Goal: Task Accomplishment & Management: Use online tool/utility

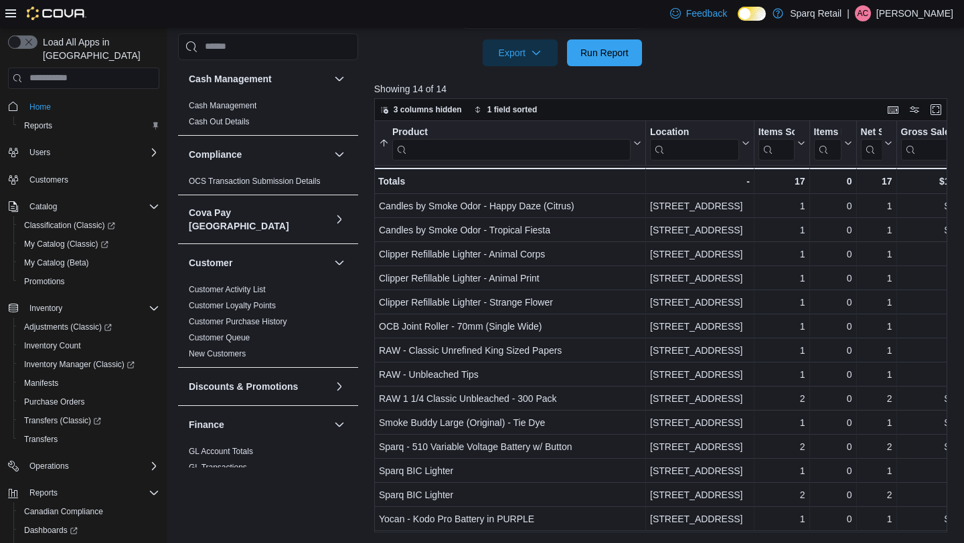
scroll to position [792, 0]
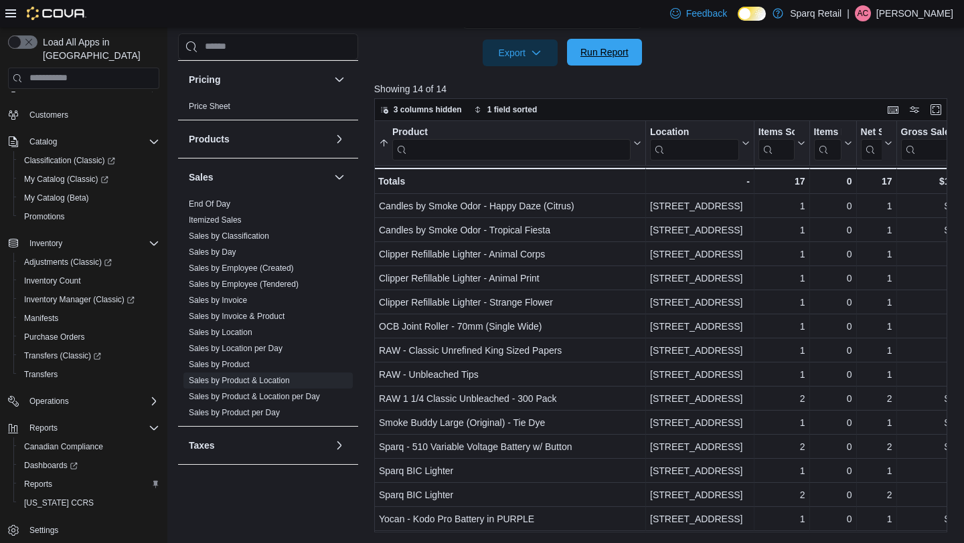
click at [608, 51] on span "Run Report" at bounding box center [604, 52] width 48 height 13
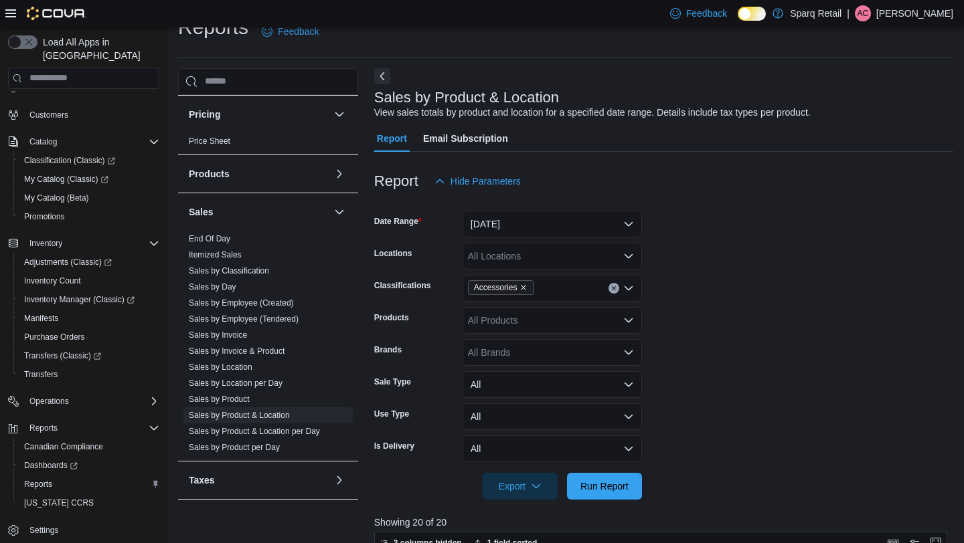
scroll to position [0, 0]
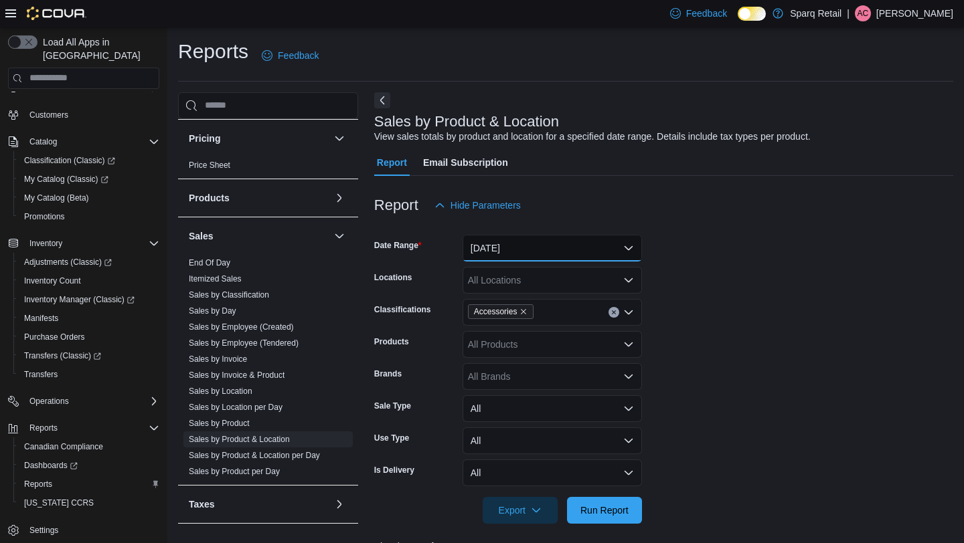
click at [510, 236] on button "[DATE]" at bounding box center [551, 248] width 179 height 27
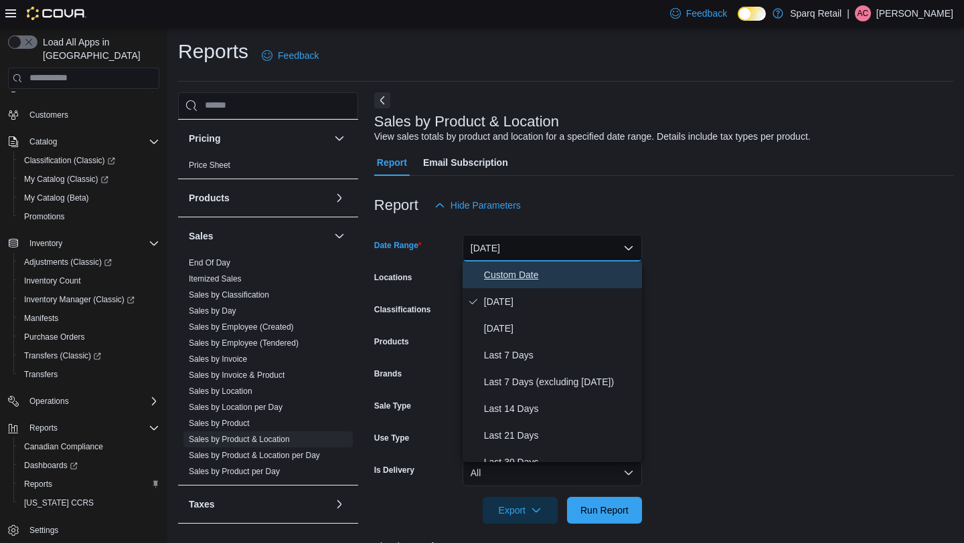
click at [505, 273] on span "Custom Date" at bounding box center [560, 275] width 153 height 16
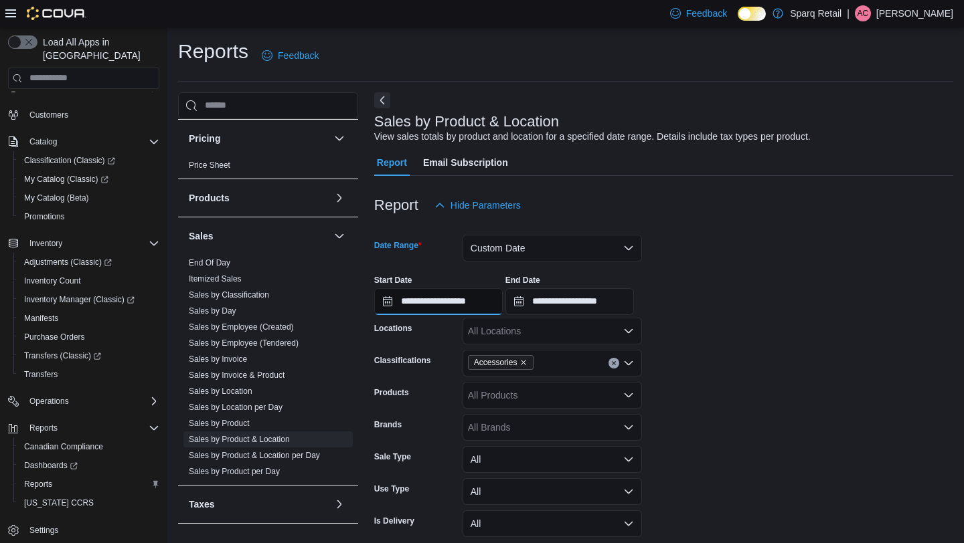
click at [424, 310] on input "**********" at bounding box center [438, 301] width 128 height 27
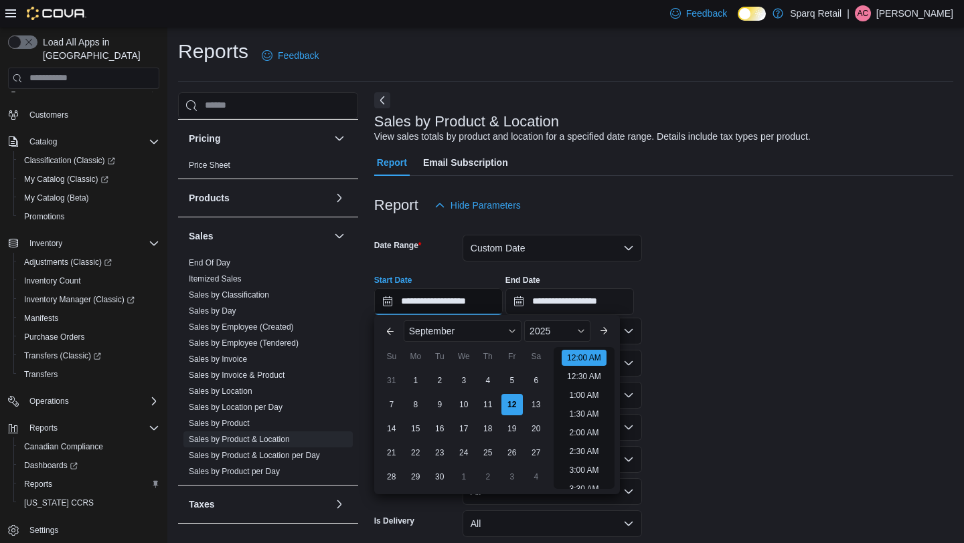
scroll to position [41, 0]
click at [484, 379] on div "4" at bounding box center [487, 380] width 23 height 23
type input "**********"
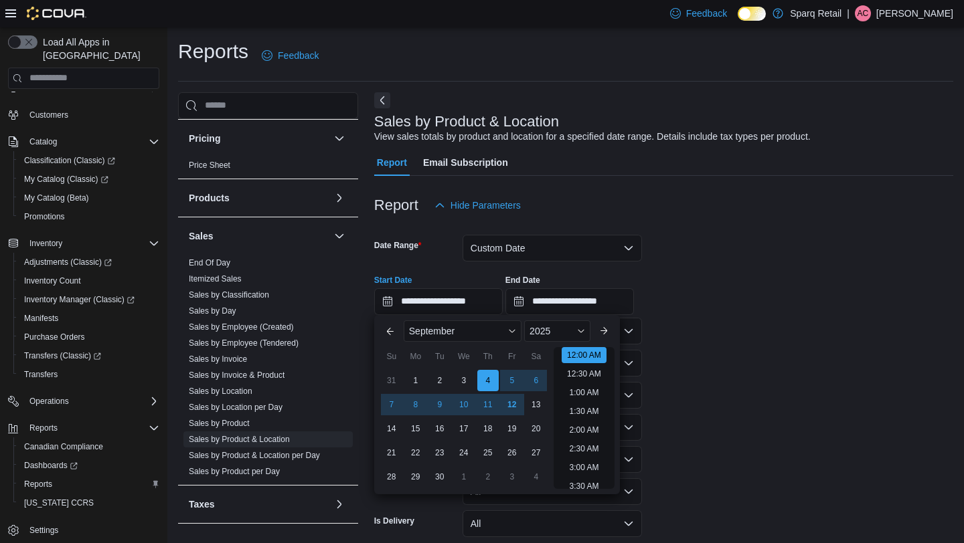
click at [739, 344] on form "**********" at bounding box center [663, 397] width 579 height 356
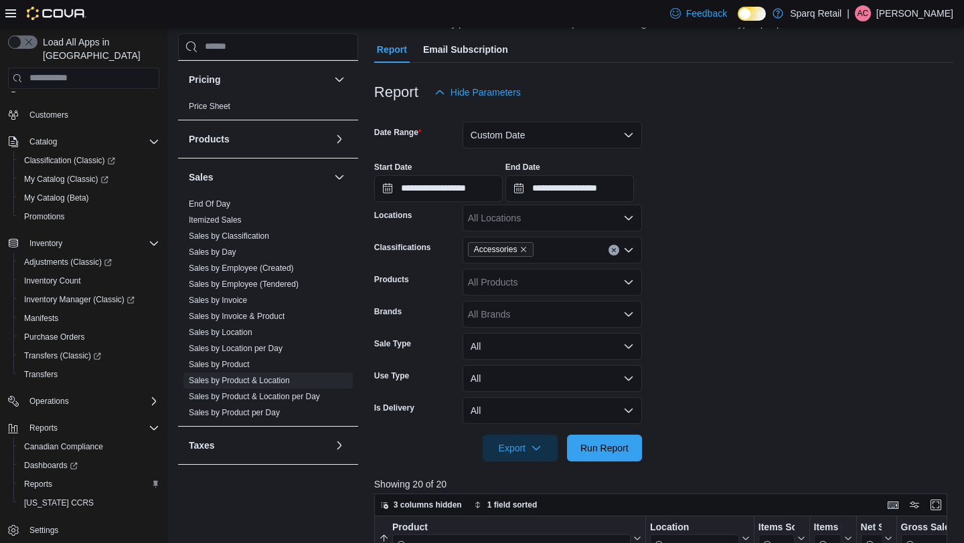
scroll to position [124, 0]
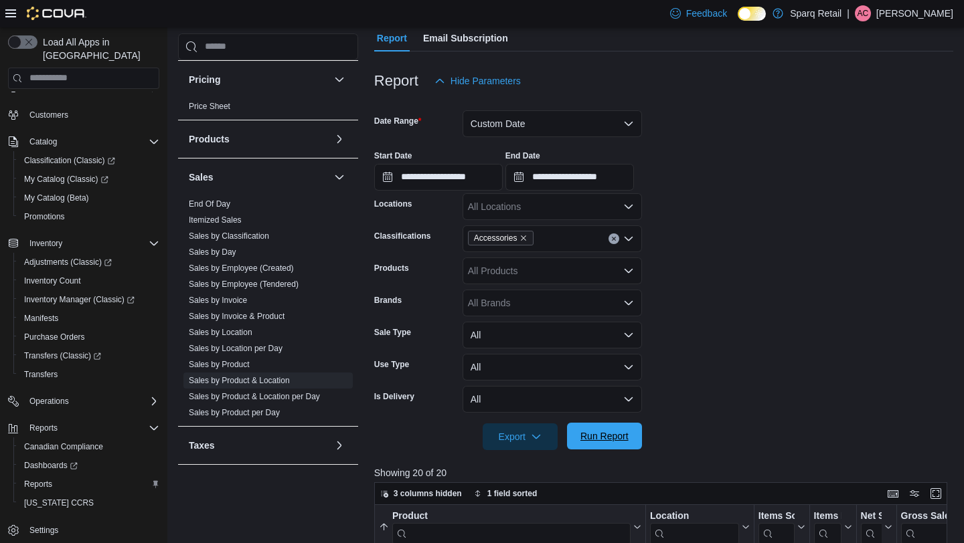
click at [598, 432] on span "Run Report" at bounding box center [604, 436] width 48 height 13
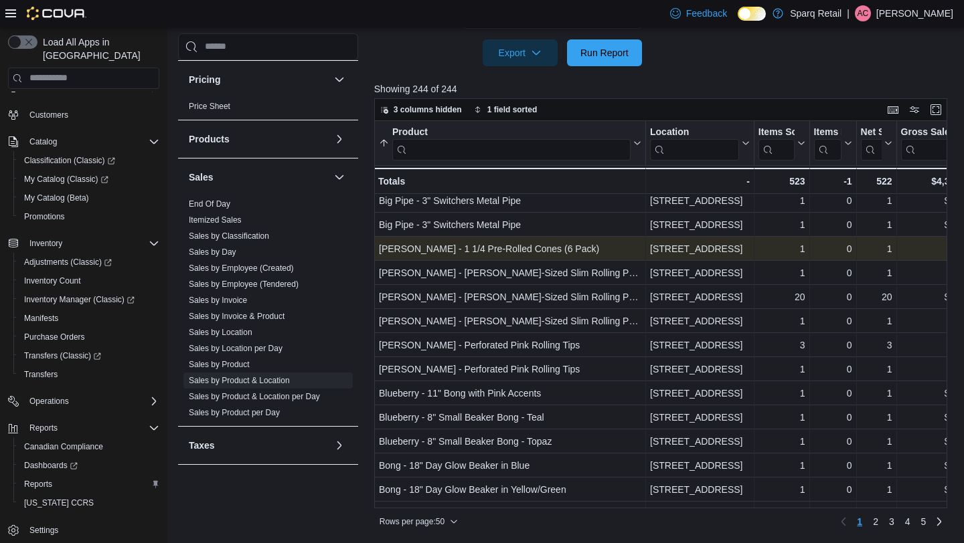
scroll to position [50, 0]
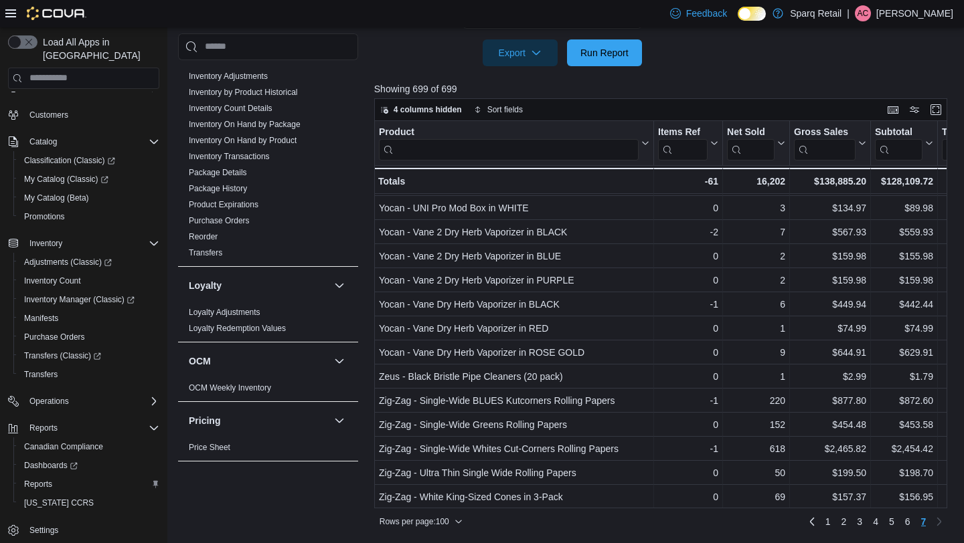
scroll to position [452, 0]
click at [215, 247] on link "Transfers" at bounding box center [205, 251] width 33 height 9
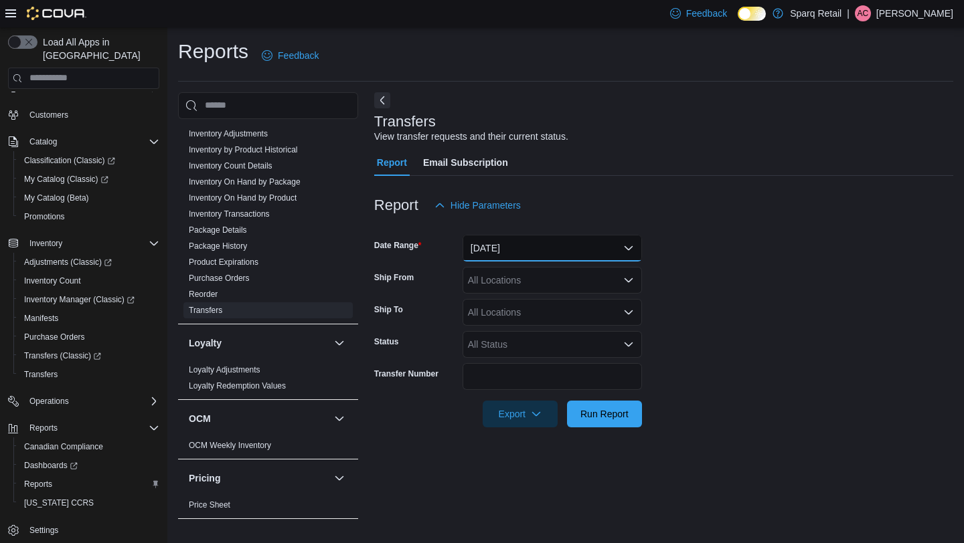
click at [476, 260] on button "[DATE]" at bounding box center [551, 248] width 179 height 27
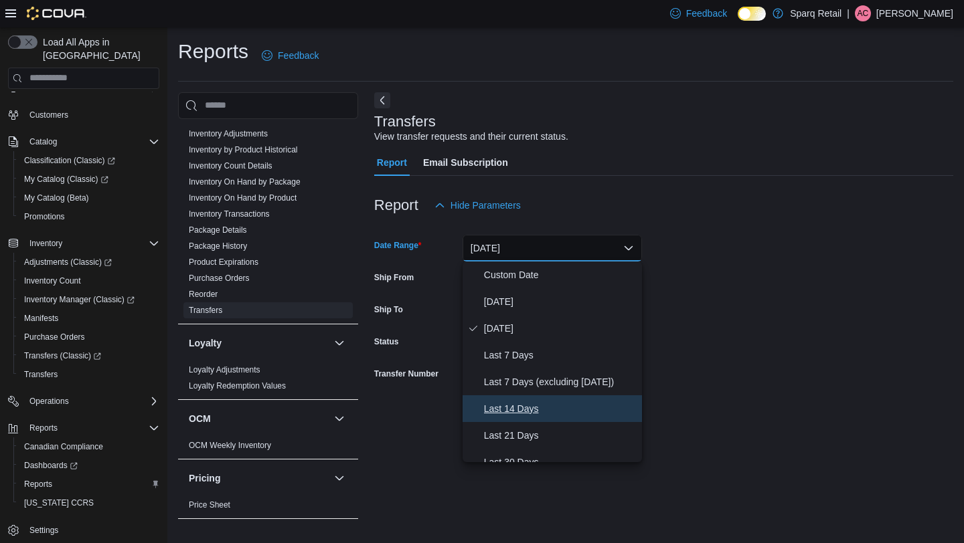
click at [501, 416] on span "Last 14 Days" at bounding box center [560, 409] width 153 height 16
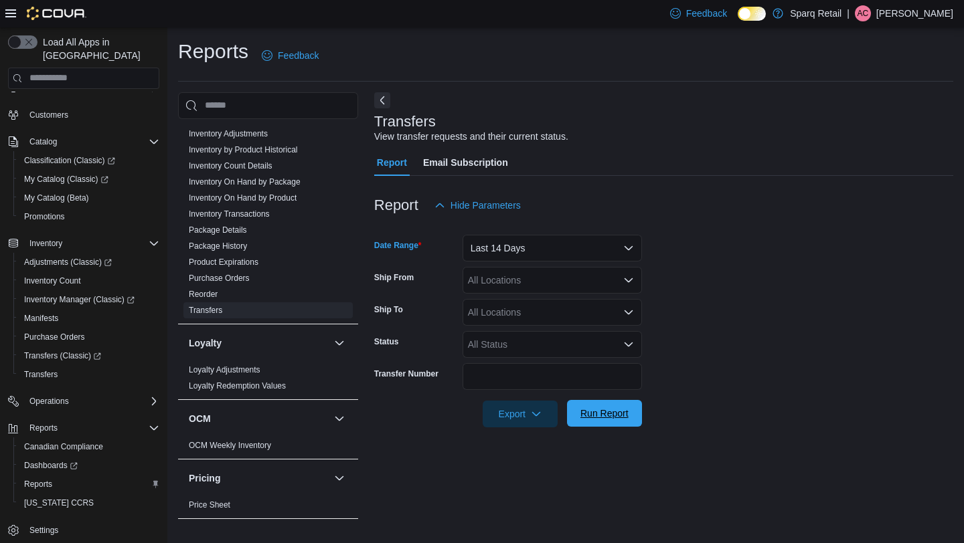
click at [617, 420] on span "Run Report" at bounding box center [604, 413] width 48 height 13
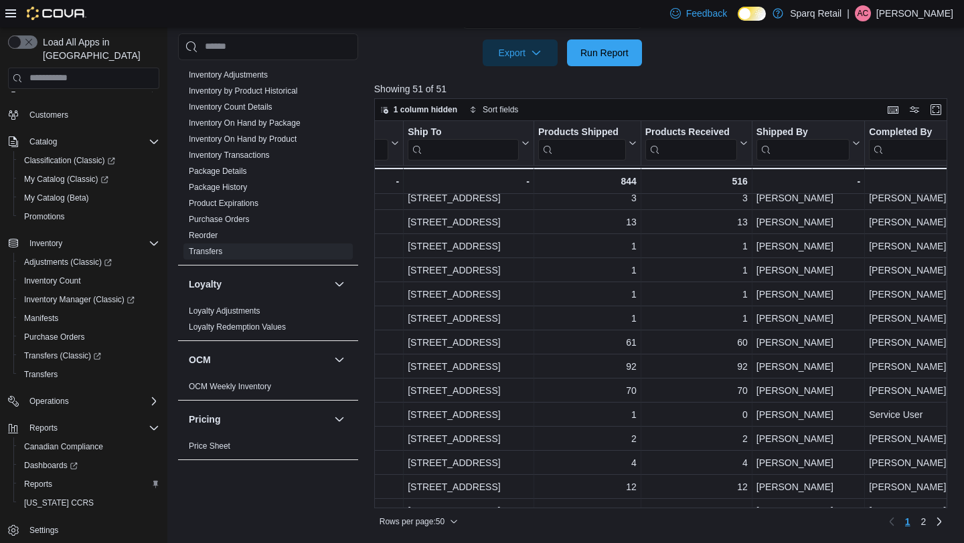
scroll to position [32, 0]
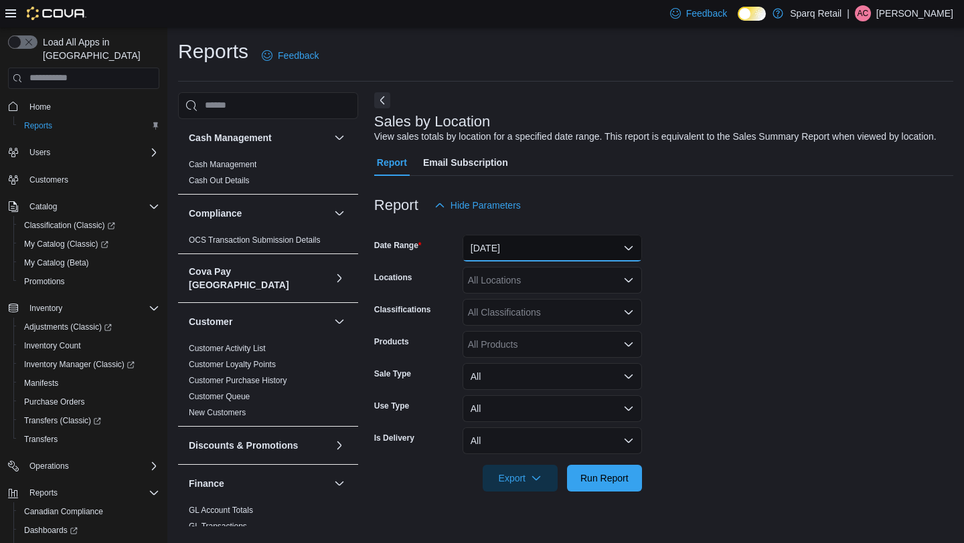
click at [502, 262] on button "[DATE]" at bounding box center [551, 248] width 179 height 27
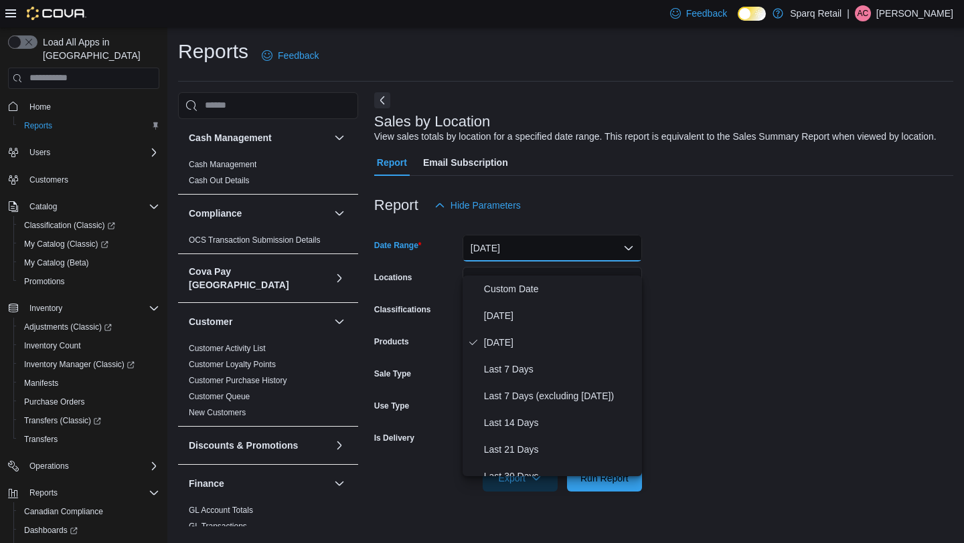
click at [699, 392] on form "Date Range [DATE] Locations All Locations Classifications All Classifications P…" at bounding box center [663, 355] width 579 height 273
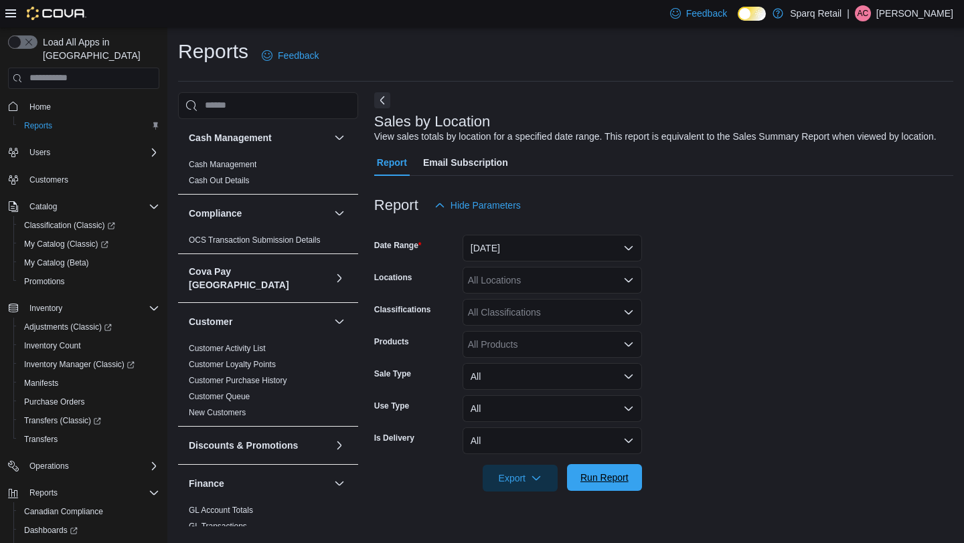
click at [618, 484] on span "Run Report" at bounding box center [604, 477] width 48 height 13
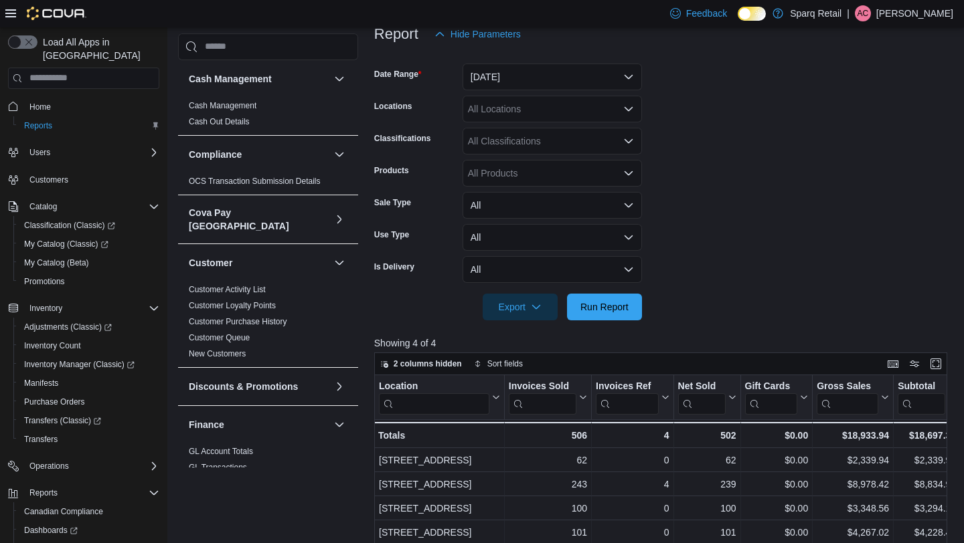
scroll to position [138, 0]
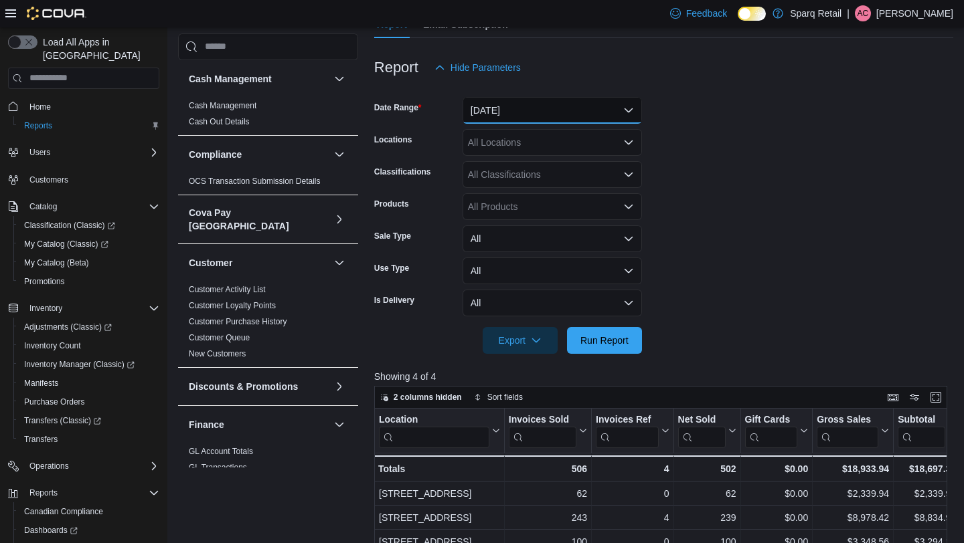
click at [544, 117] on button "[DATE]" at bounding box center [551, 110] width 179 height 27
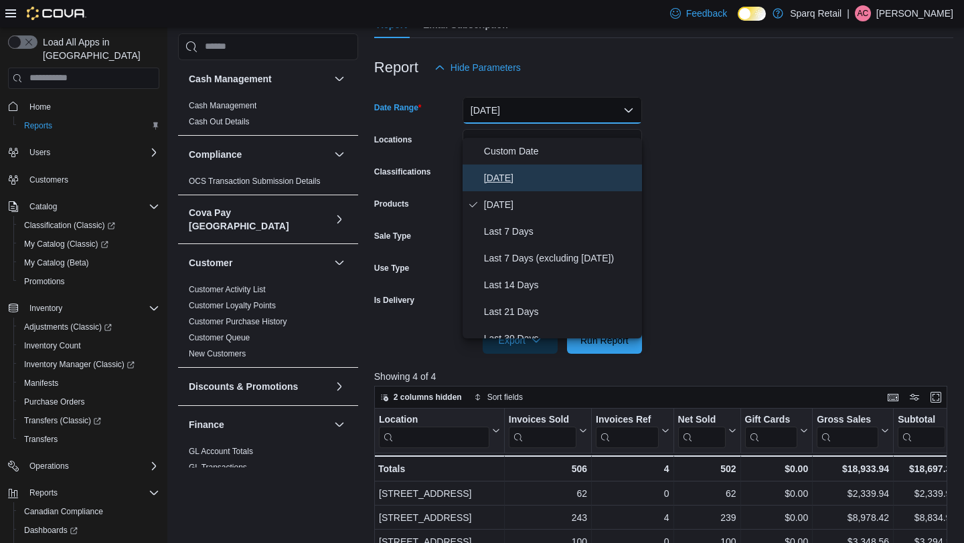
click at [523, 178] on span "[DATE]" at bounding box center [560, 178] width 153 height 16
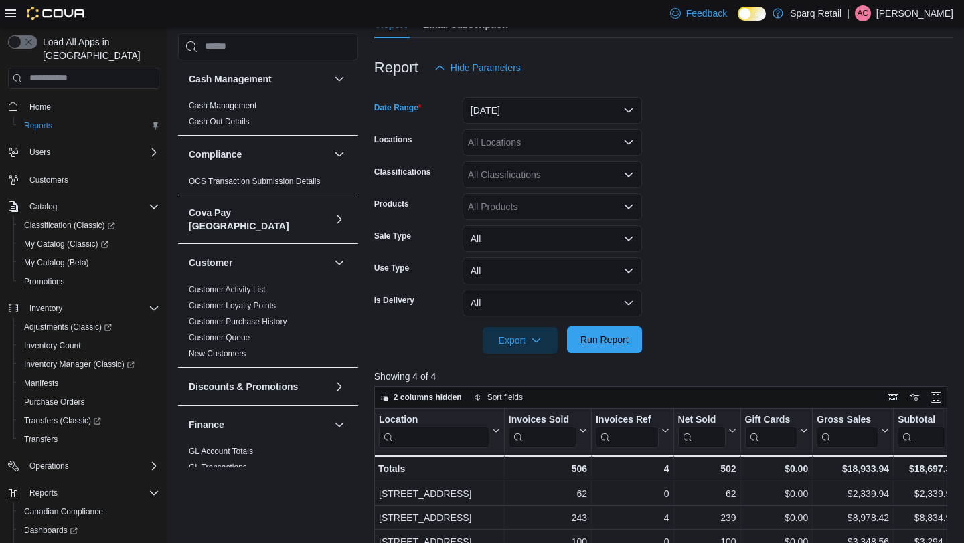
click at [600, 347] on span "Run Report" at bounding box center [604, 339] width 48 height 13
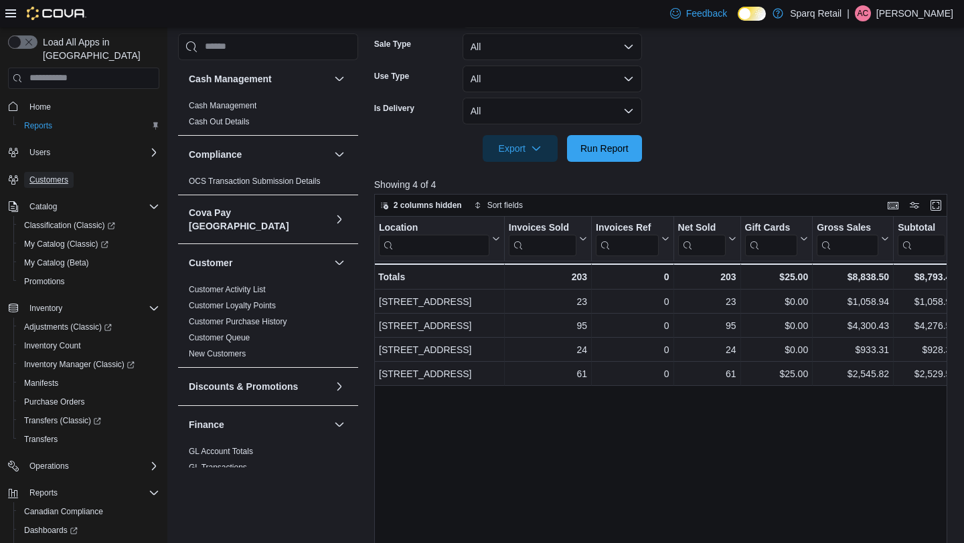
click at [74, 172] on link "Customers" at bounding box center [49, 180] width 50 height 16
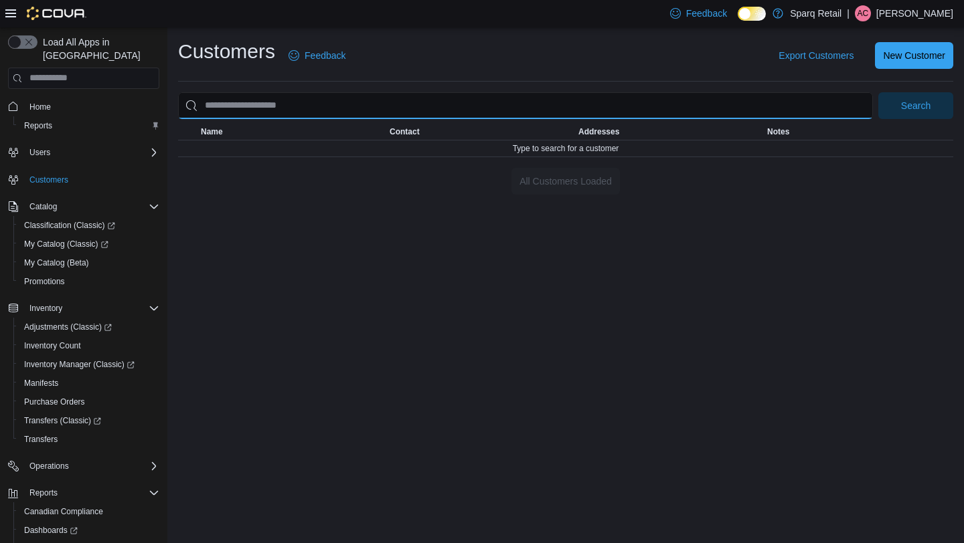
click at [341, 103] on input "search" at bounding box center [525, 105] width 695 height 27
type input "********"
click at [878, 92] on button "Search" at bounding box center [915, 105] width 75 height 27
